Goal: Task Accomplishment & Management: Manage account settings

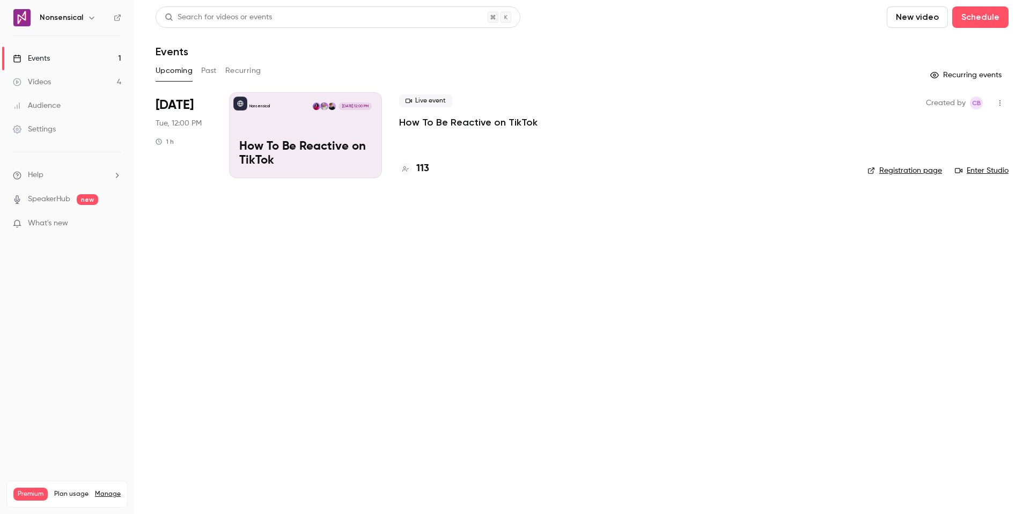
click at [347, 124] on div "Nonsensical [DATE] 12:00 PM How To Be Reactive on TikTok" at bounding box center [305, 135] width 153 height 86
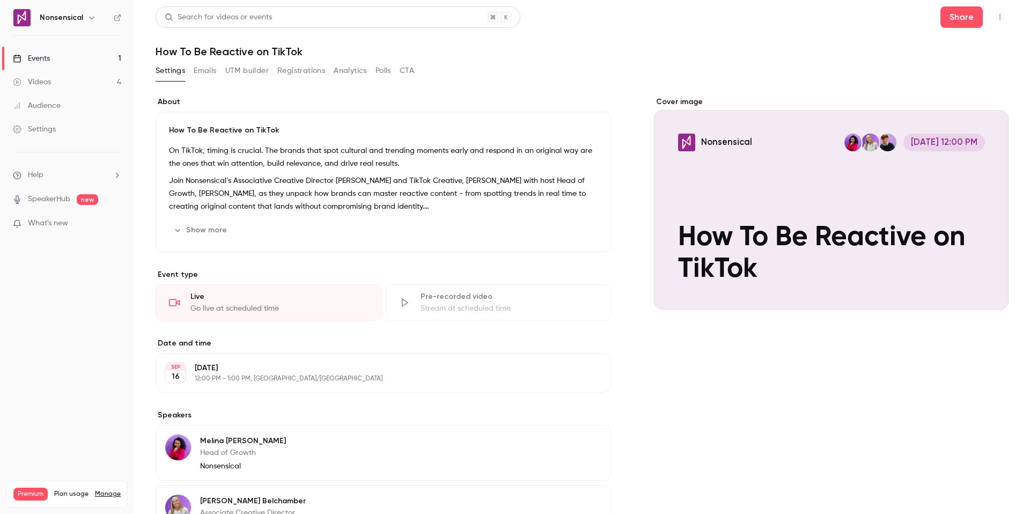
click at [214, 70] on button "Emails" at bounding box center [205, 70] width 23 height 17
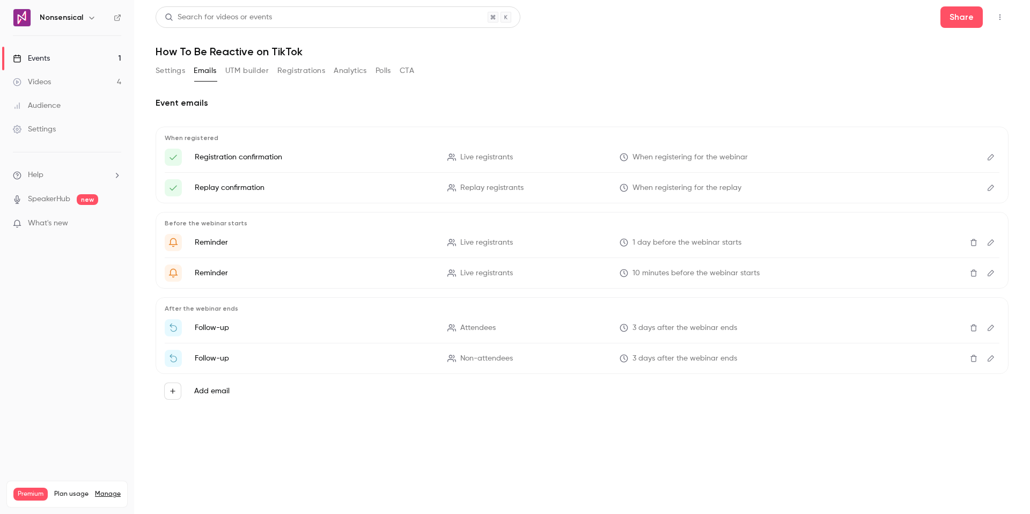
click at [256, 73] on button "UTM builder" at bounding box center [246, 70] width 43 height 17
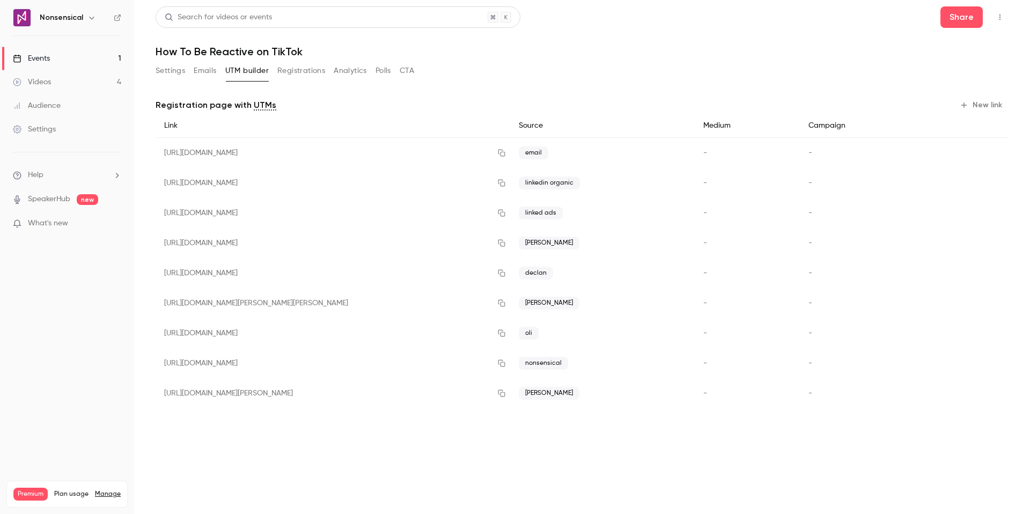
click at [201, 67] on button "Emails" at bounding box center [205, 70] width 23 height 17
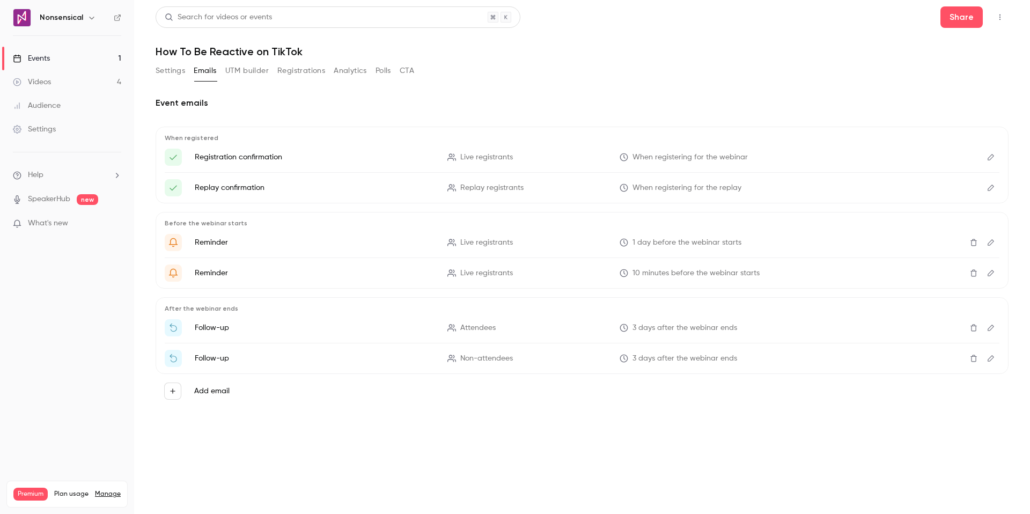
click at [169, 386] on button "Add email" at bounding box center [172, 391] width 17 height 17
click at [378, 403] on div at bounding box center [515, 257] width 1030 height 514
click at [249, 64] on button "UTM builder" at bounding box center [246, 70] width 43 height 17
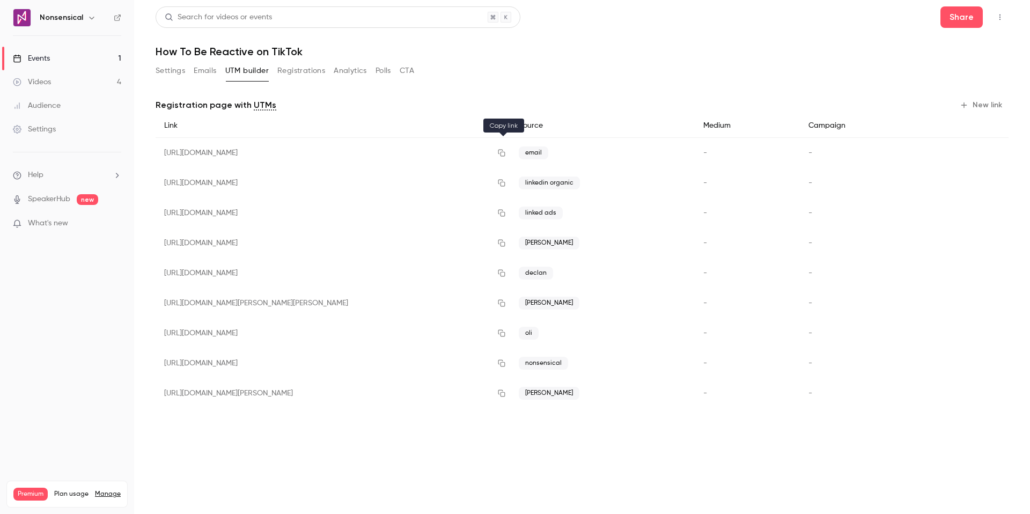
click at [504, 151] on icon "button" at bounding box center [501, 153] width 9 height 8
click at [313, 71] on button "Registrations" at bounding box center [301, 70] width 48 height 17
